Goal: Information Seeking & Learning: Learn about a topic

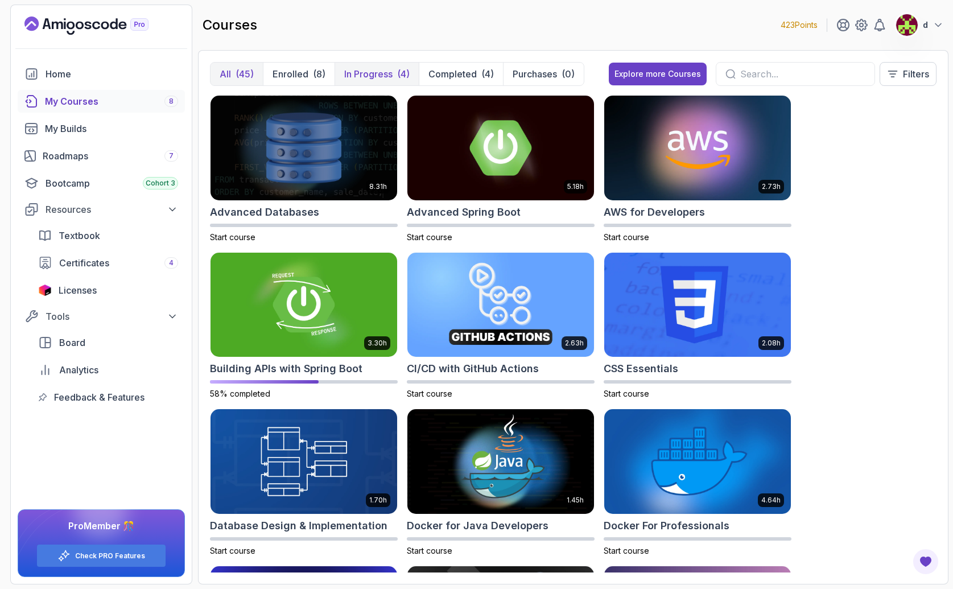
click at [387, 71] on p "In Progress" at bounding box center [368, 74] width 48 height 14
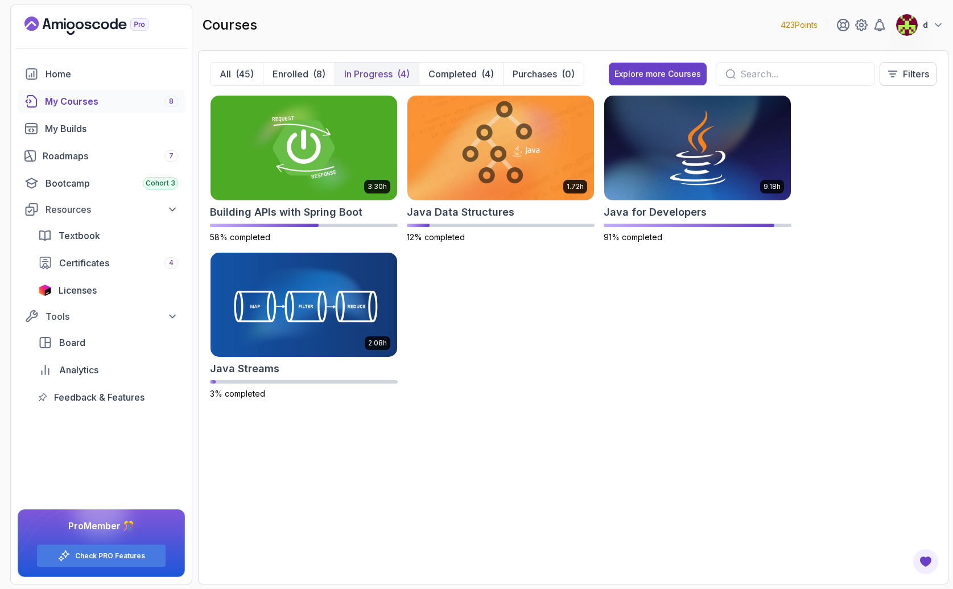
click at [670, 308] on div "3.30h Building APIs with Spring Boot 58% completed 1.72h Java Data Structures 1…" at bounding box center [573, 254] width 726 height 318
click at [297, 305] on img at bounding box center [304, 305] width 196 height 110
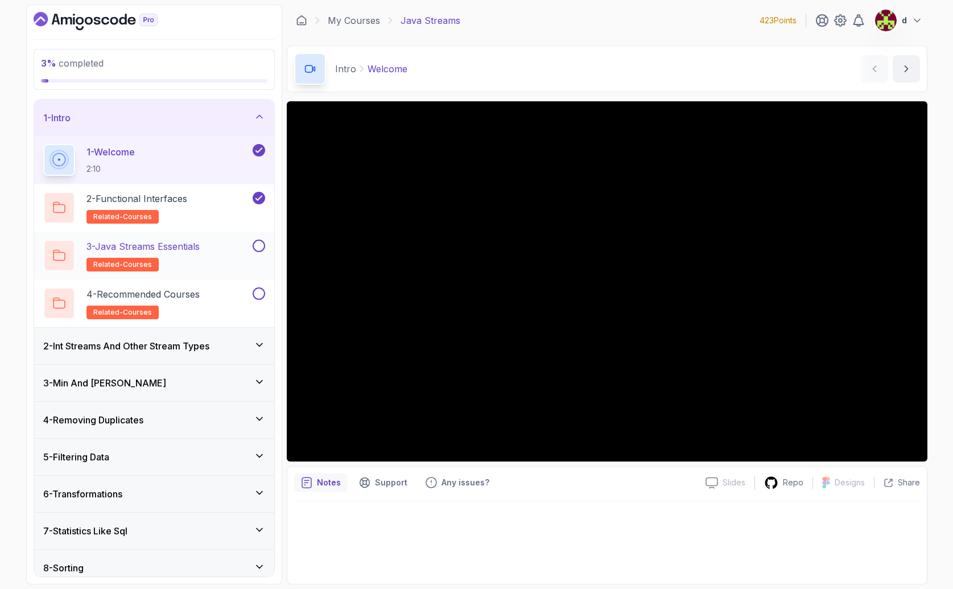
click at [173, 236] on div "3 - Java Streams Essentials related-courses" at bounding box center [154, 256] width 240 height 48
click at [187, 243] on p "3 - Java Streams Essentials" at bounding box center [142, 246] width 113 height 14
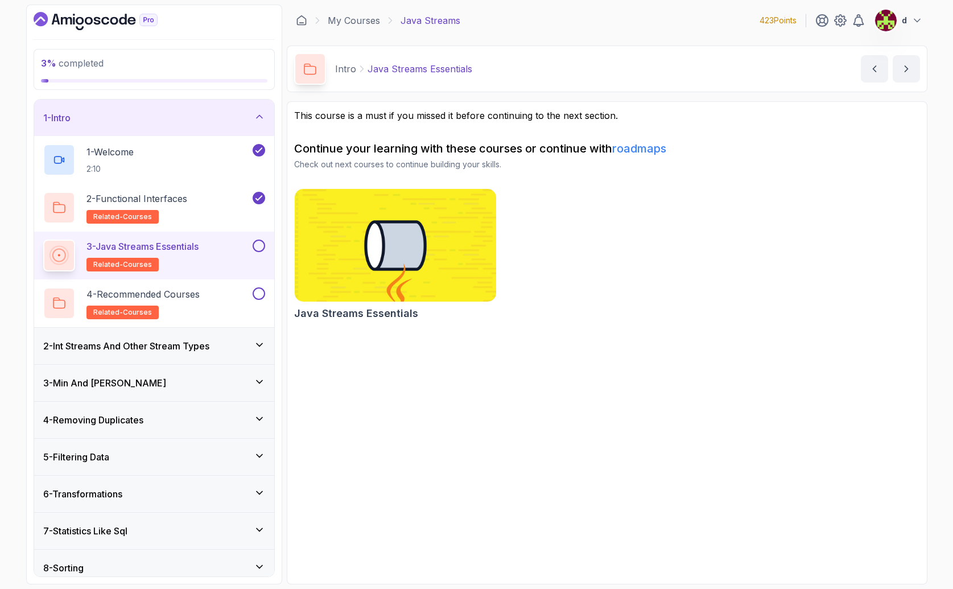
click at [258, 246] on button at bounding box center [259, 245] width 13 height 13
click at [217, 298] on div "4 - Recommended Courses related-courses" at bounding box center [146, 303] width 207 height 32
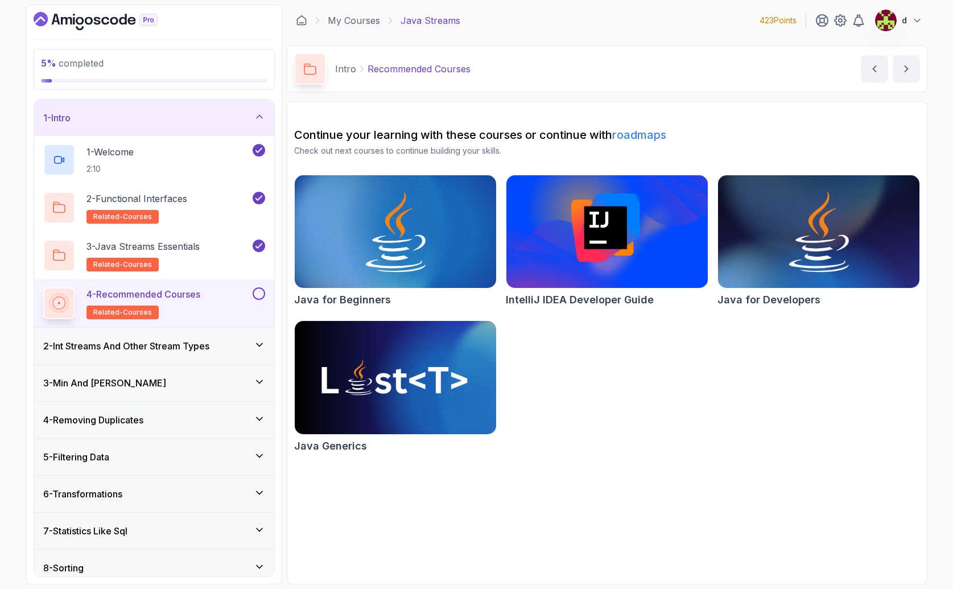
click at [261, 295] on button at bounding box center [259, 293] width 13 height 13
click at [211, 353] on div "2 - Int Streams And Other Stream Types" at bounding box center [154, 346] width 240 height 36
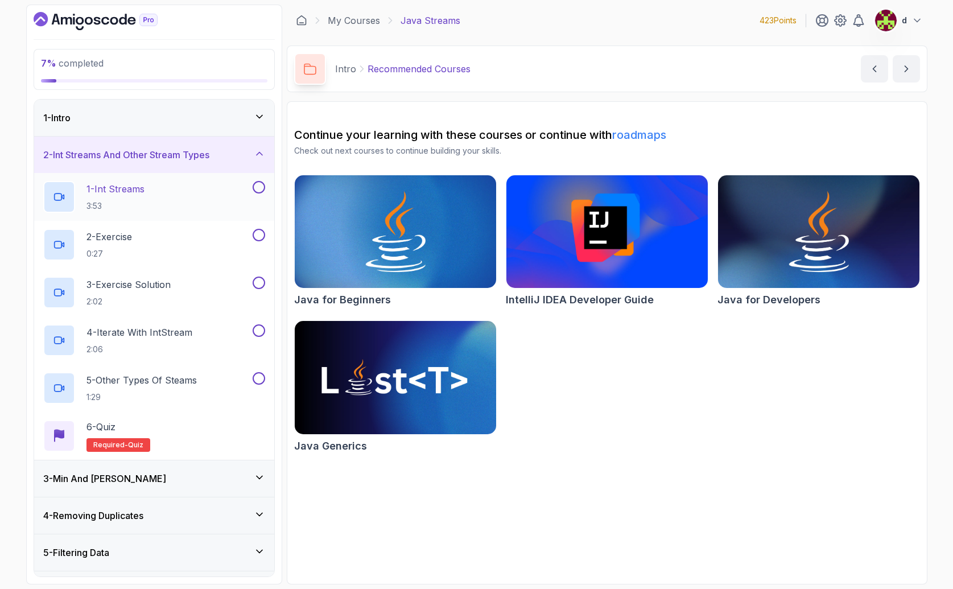
click at [193, 197] on div "1 - Int Streams 3:53" at bounding box center [146, 197] width 207 height 32
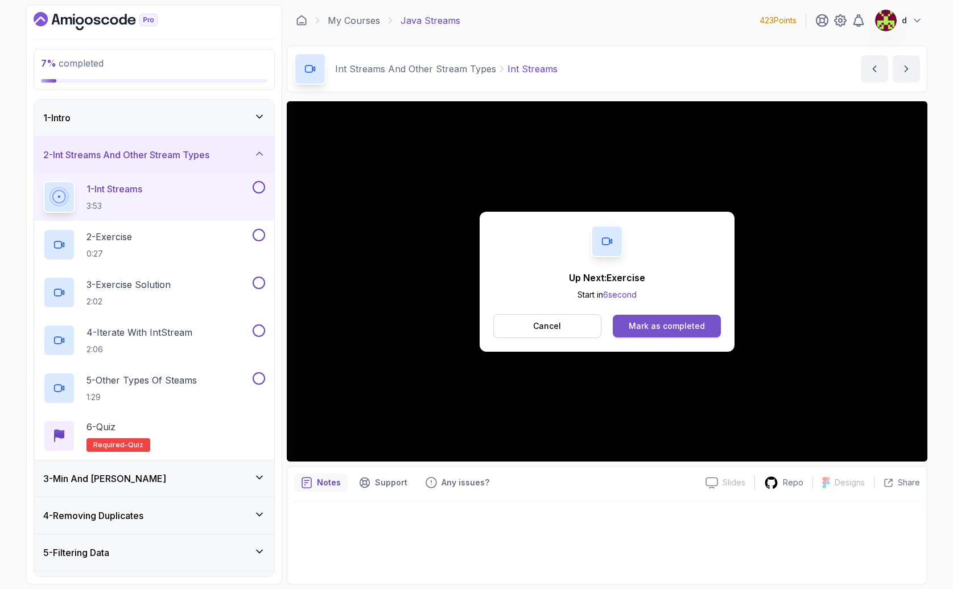
click at [649, 329] on div "Mark as completed" at bounding box center [667, 325] width 76 height 11
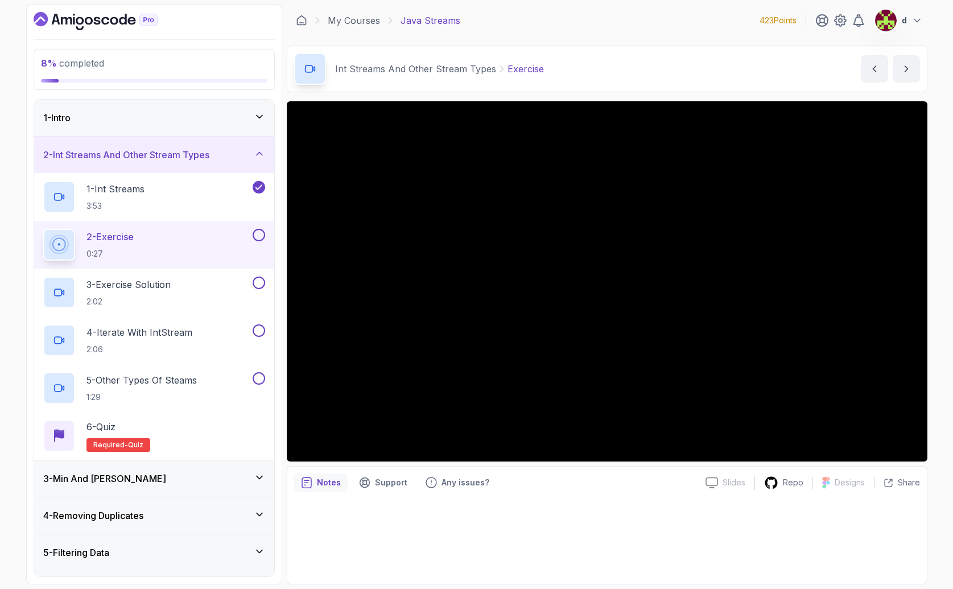
click at [266, 237] on div "2 - Exercise 0:27" at bounding box center [154, 245] width 240 height 48
click at [263, 236] on button at bounding box center [259, 235] width 13 height 13
click at [226, 294] on div "3 - Exercise Solution 2:02" at bounding box center [146, 292] width 207 height 32
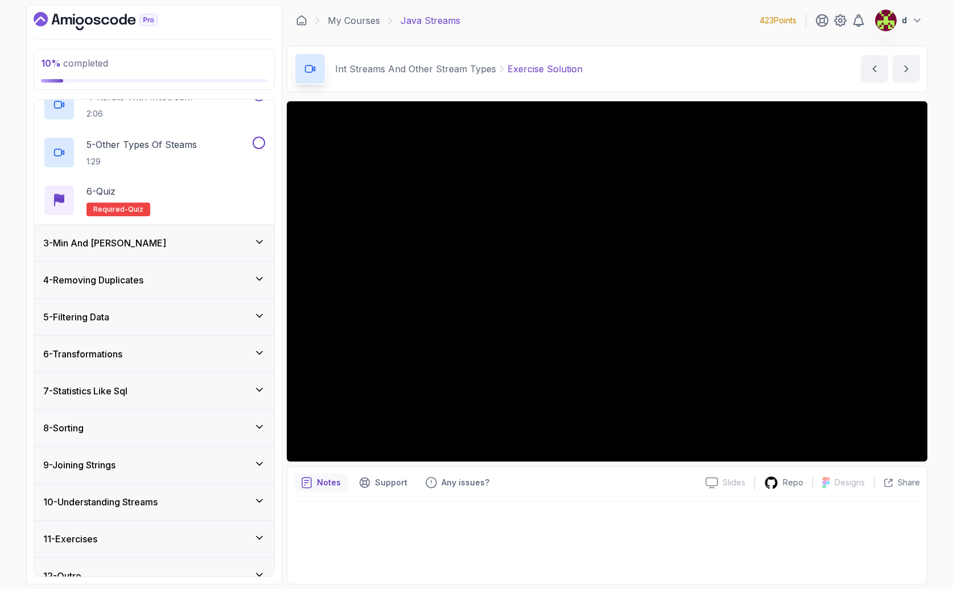
scroll to position [230, 0]
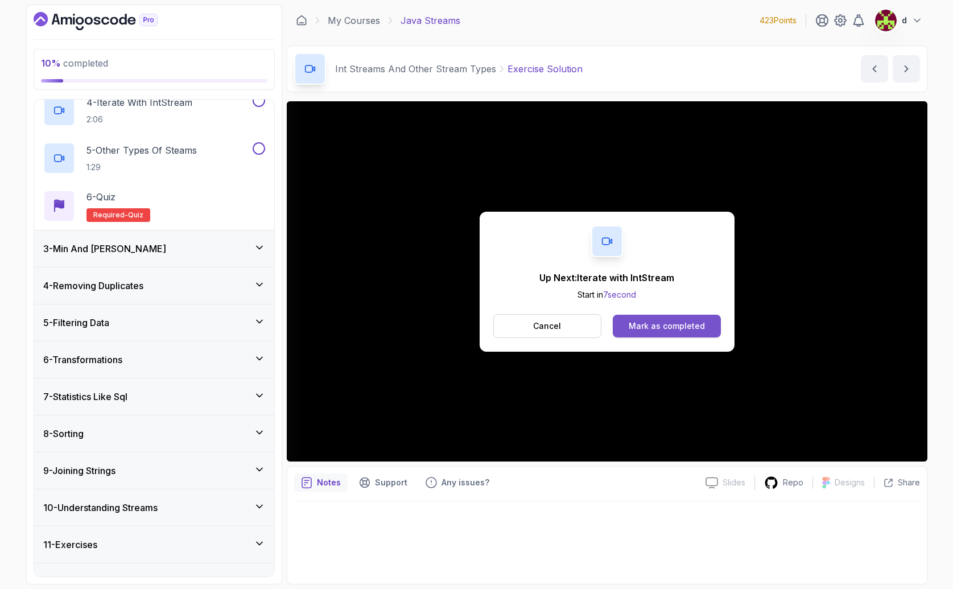
click at [646, 325] on div "Mark as completed" at bounding box center [667, 325] width 76 height 11
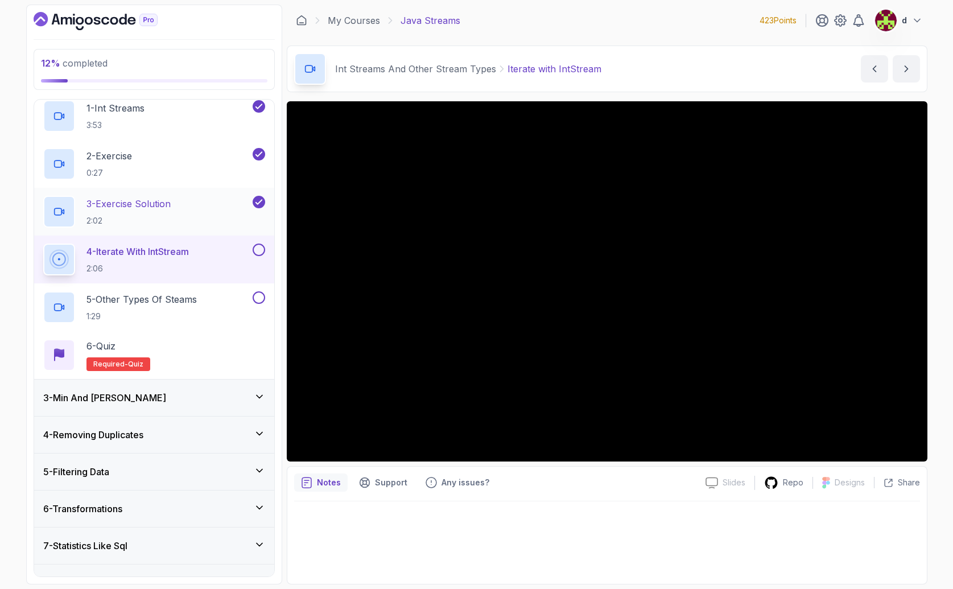
scroll to position [69, 0]
